Goal: Check status: Check status

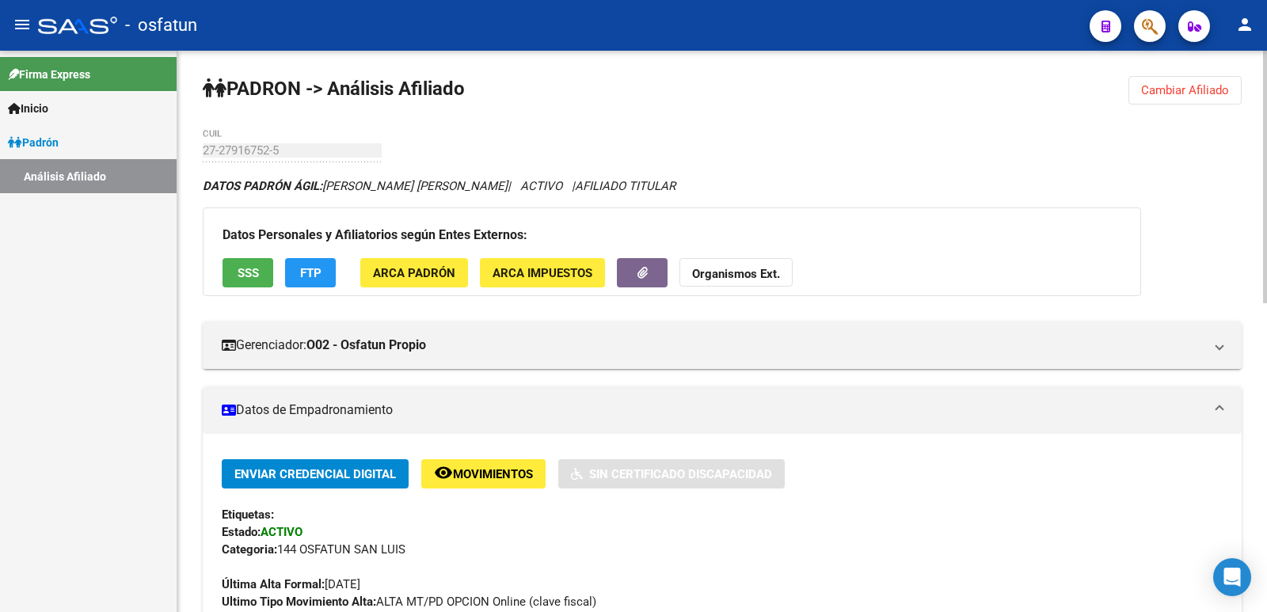
drag, startPoint x: 1163, startPoint y: 79, endPoint x: 1155, endPoint y: 88, distance: 11.8
click at [1164, 79] on button "Cambiar Afiliado" at bounding box center [1184, 90] width 113 height 29
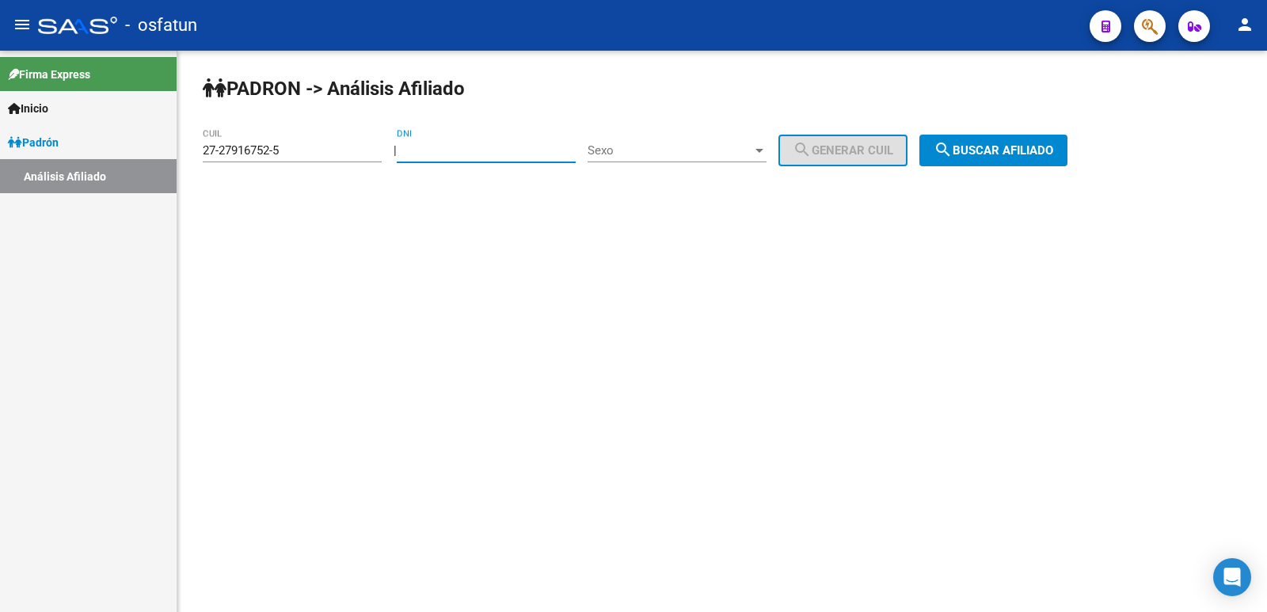
click at [496, 150] on input "DNI" at bounding box center [486, 150] width 179 height 14
paste input "37639382"
type input "37639382"
click at [619, 151] on span "Sexo" at bounding box center [670, 150] width 165 height 14
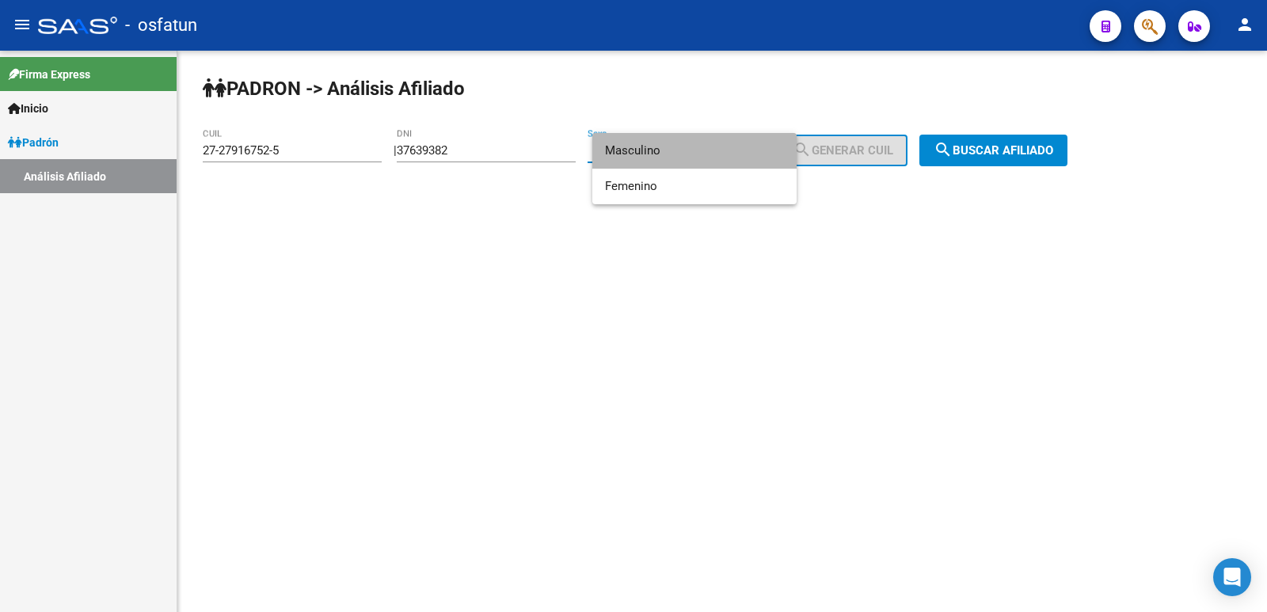
drag, startPoint x: 637, startPoint y: 143, endPoint x: 854, endPoint y: 141, distance: 216.2
click at [638, 143] on span "Masculino" at bounding box center [694, 151] width 179 height 36
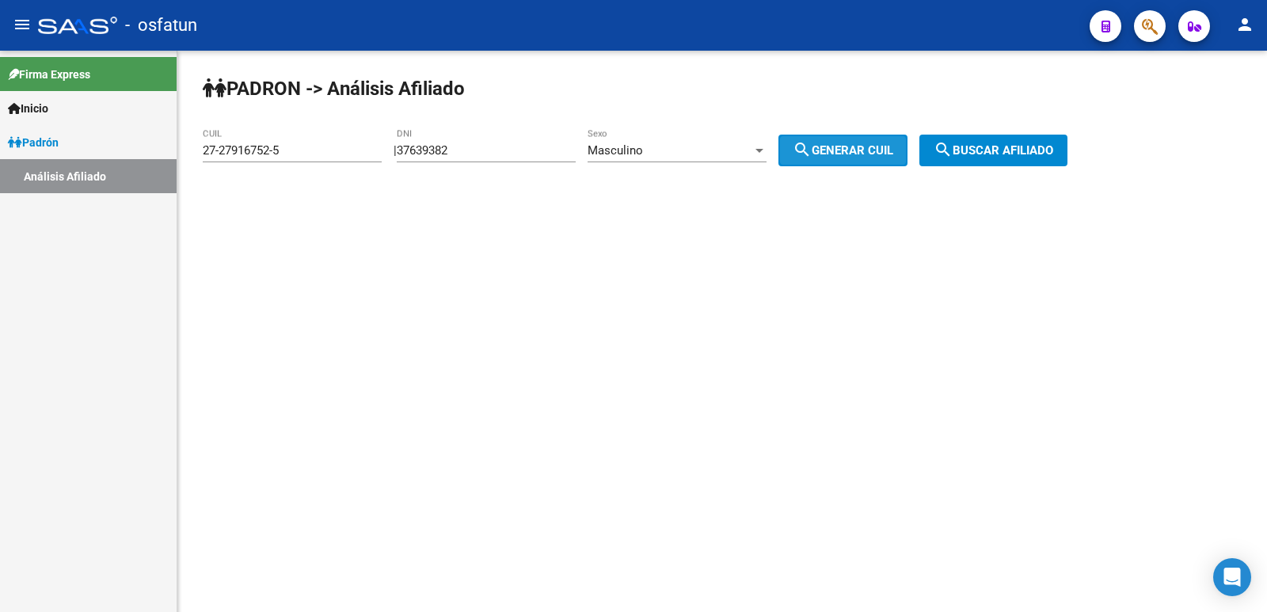
click at [856, 150] on span "search Generar CUIL" at bounding box center [843, 150] width 101 height 14
type input "20-37639382-9"
click at [1034, 155] on span "search Buscar afiliado" at bounding box center [994, 150] width 120 height 14
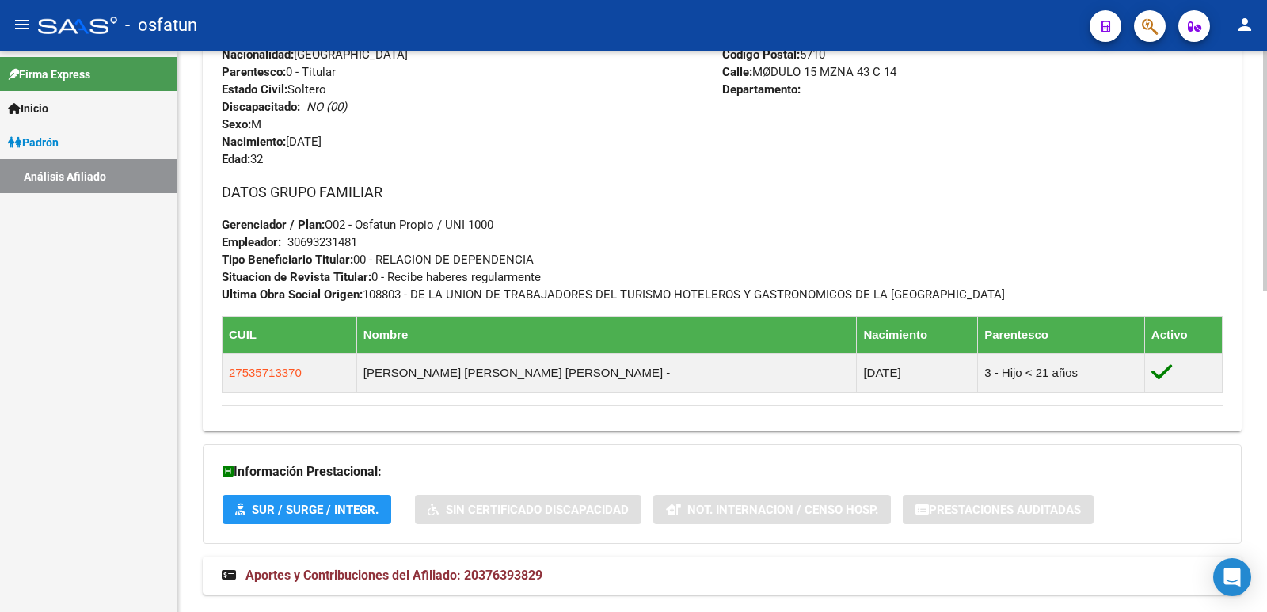
scroll to position [751, 0]
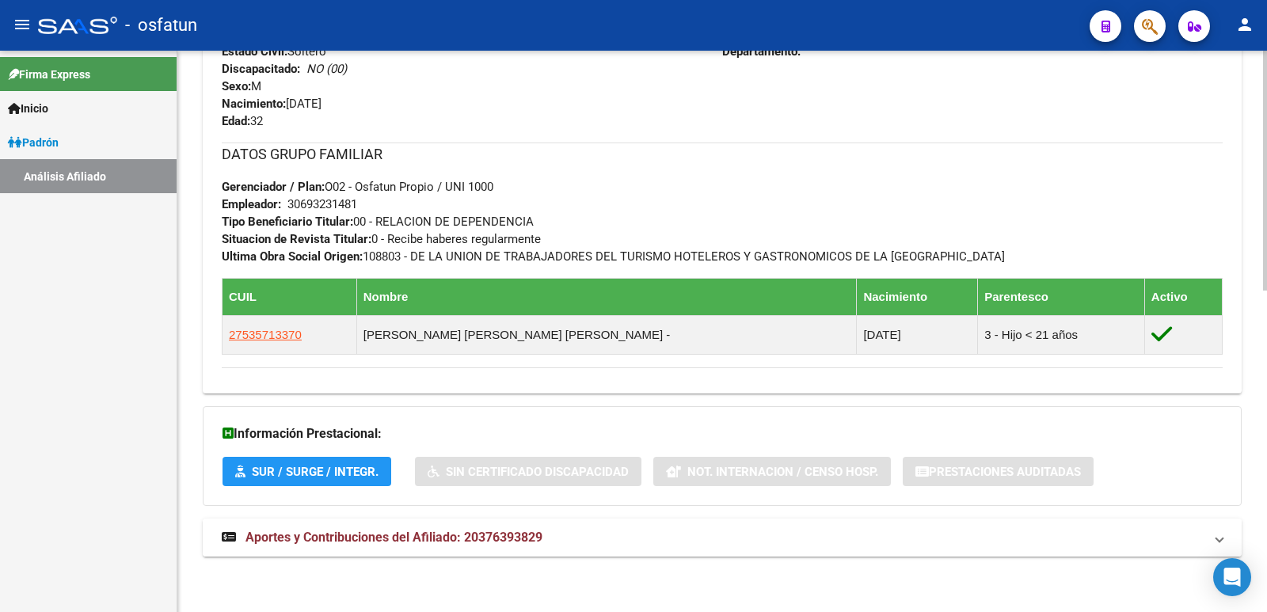
drag, startPoint x: 380, startPoint y: 536, endPoint x: 379, endPoint y: 523, distance: 12.7
click at [381, 534] on span "Aportes y Contribuciones del Afiliado: 20376393829" at bounding box center [393, 537] width 297 height 15
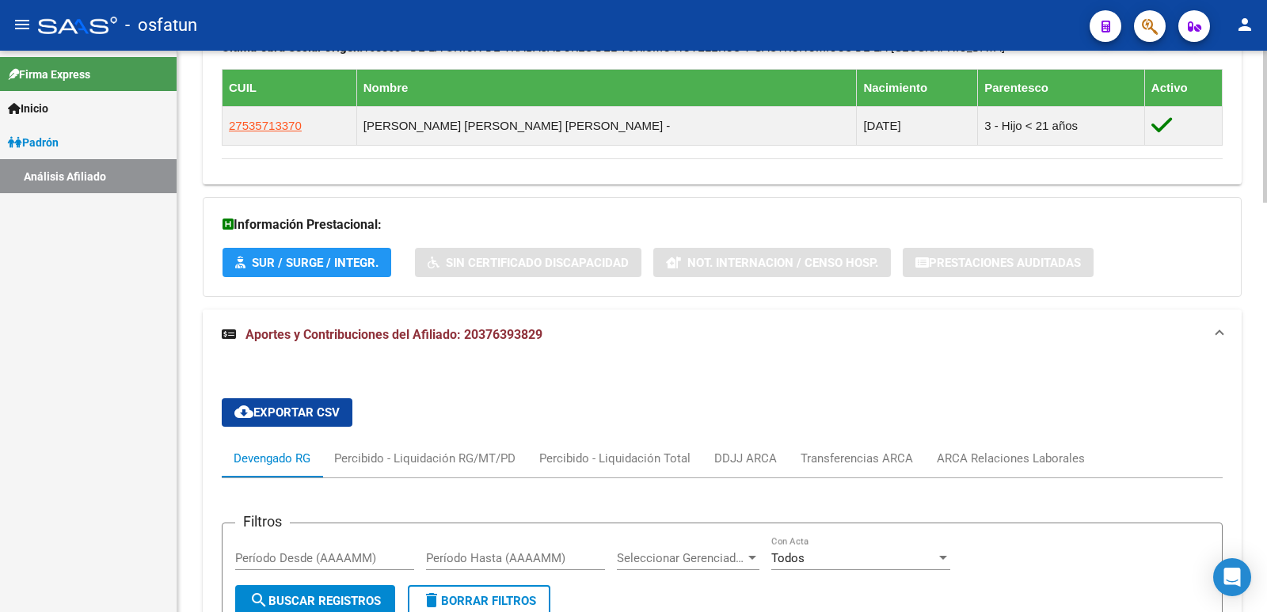
scroll to position [1356, 0]
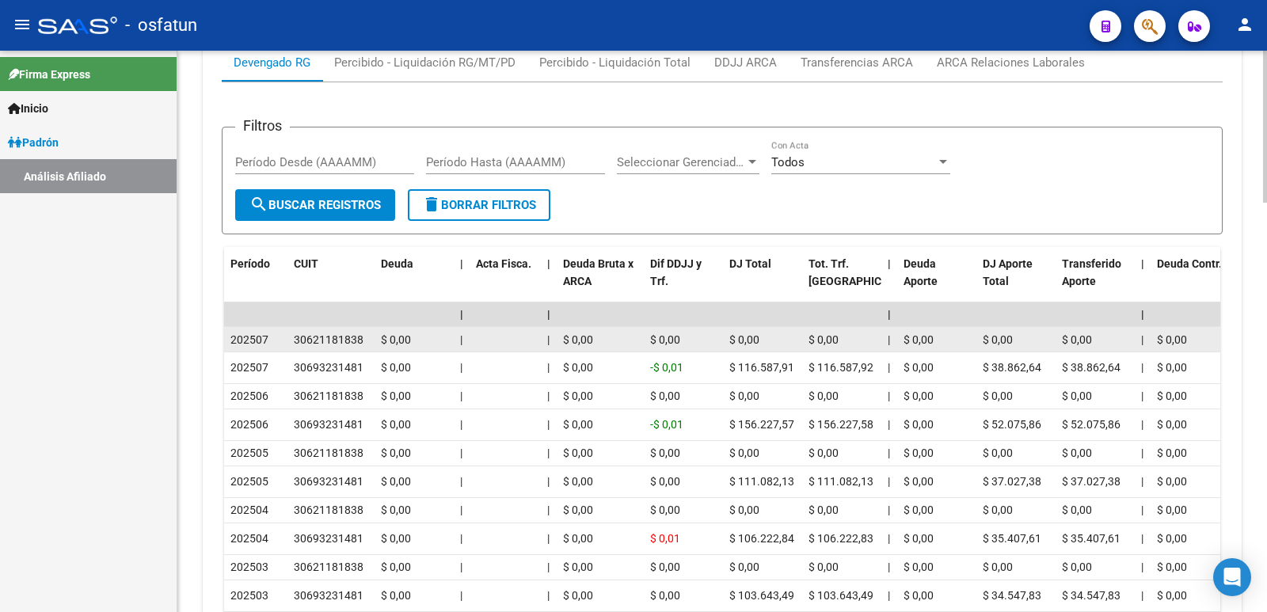
click at [329, 351] on datatable-body-cell "30621181838" at bounding box center [330, 339] width 87 height 25
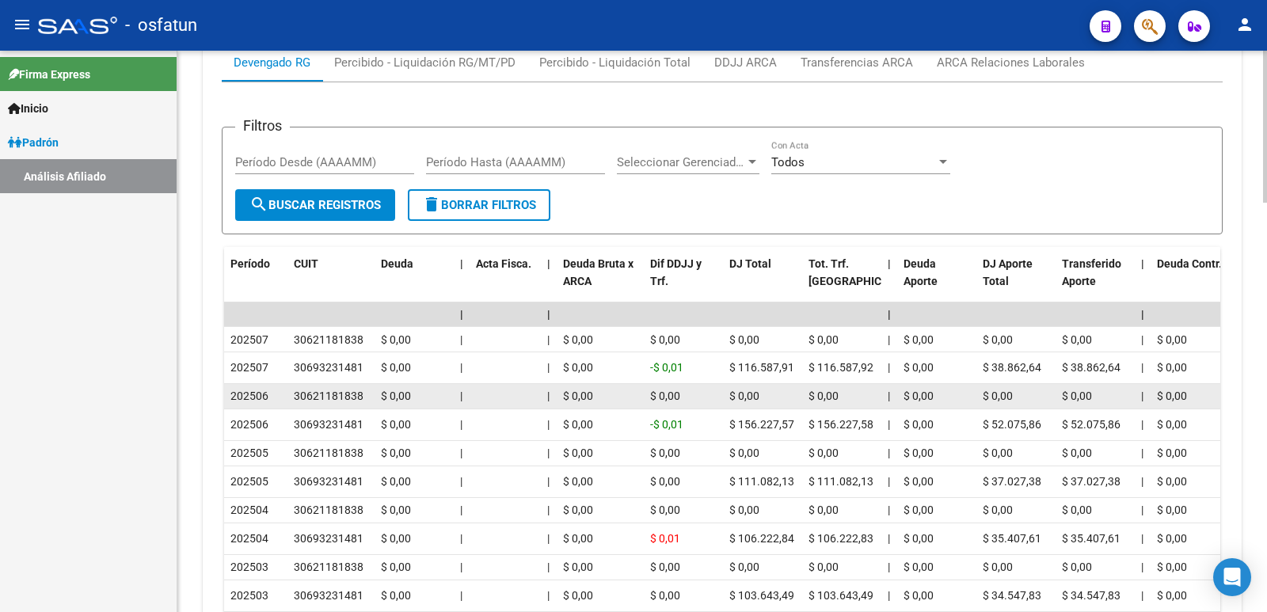
click at [638, 405] on datatable-body-cell "$ 0,00" at bounding box center [600, 396] width 87 height 25
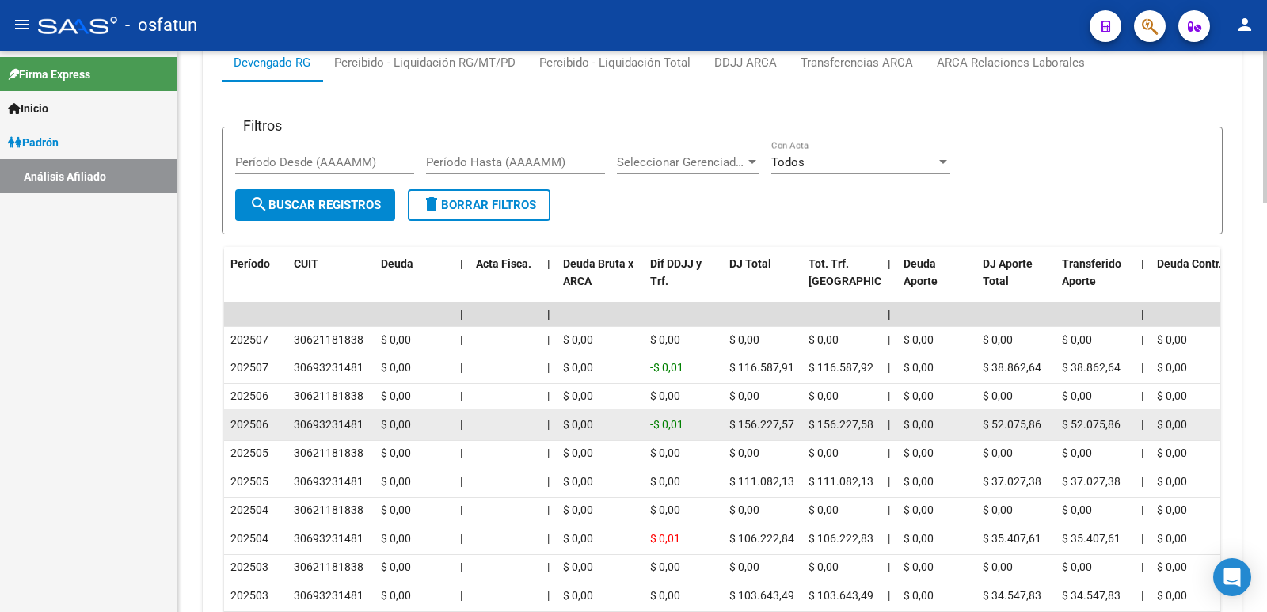
click at [694, 424] on div "-$ 0,01" at bounding box center [683, 425] width 67 height 18
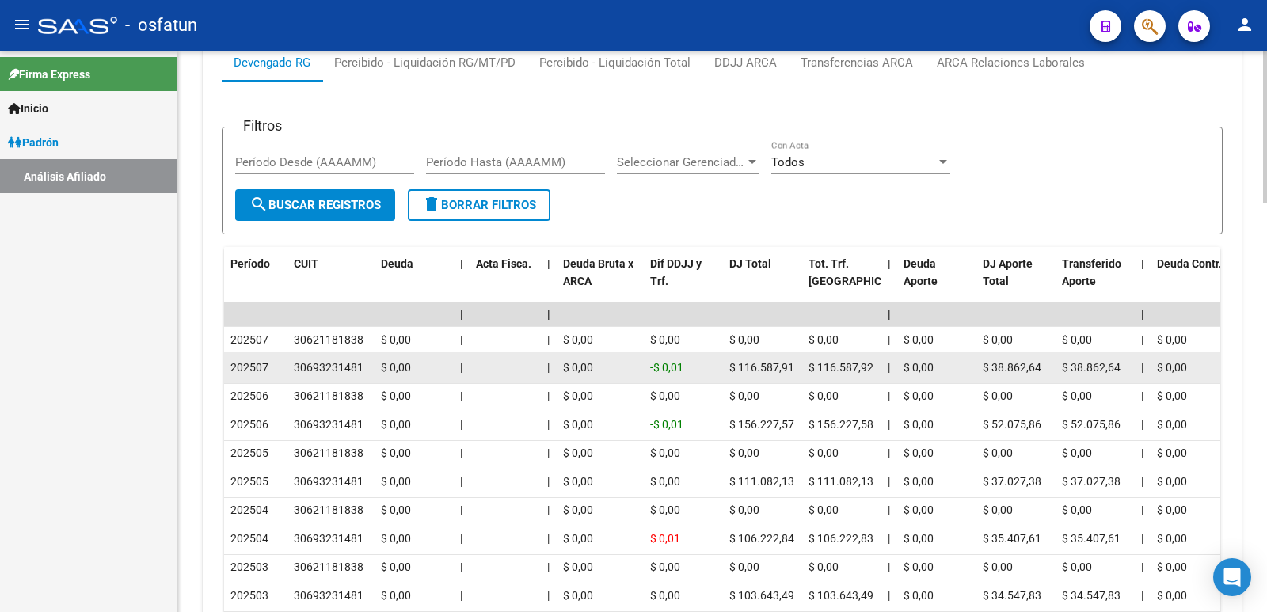
click at [244, 356] on datatable-body-cell "202507" at bounding box center [255, 367] width 63 height 31
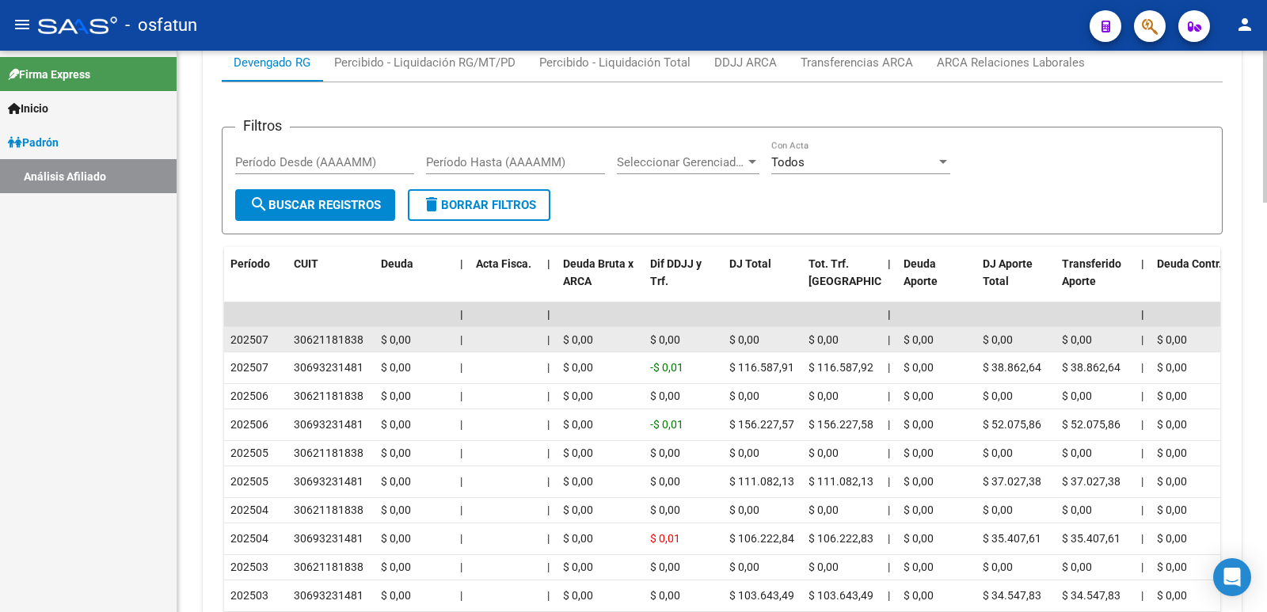
click at [256, 344] on span "202507" at bounding box center [249, 339] width 38 height 13
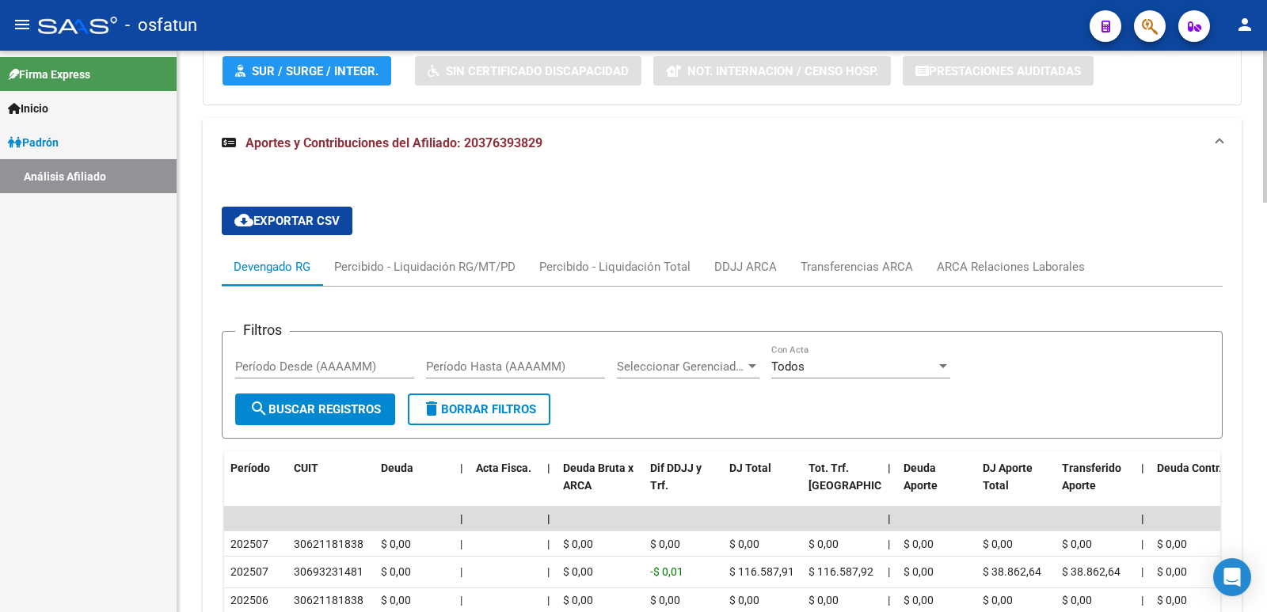
scroll to position [1118, 0]
